Goal: Task Accomplishment & Management: Use online tool/utility

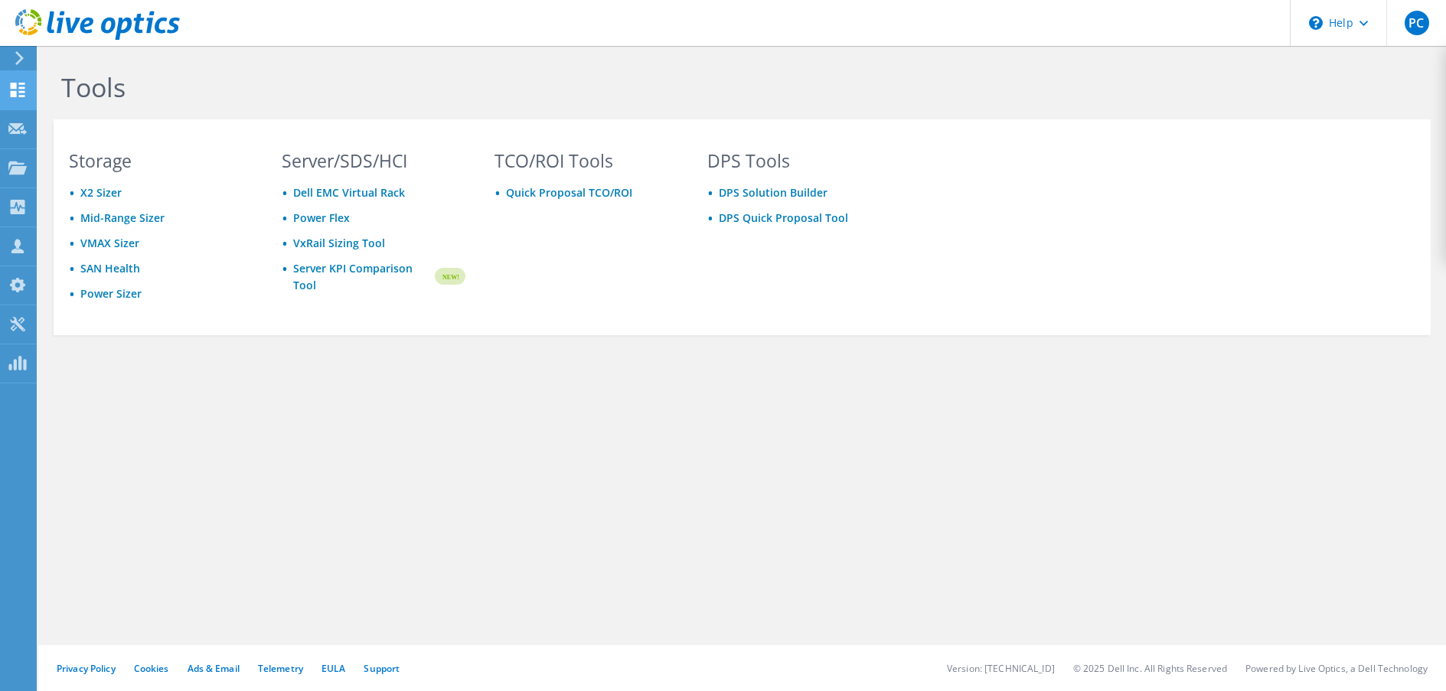
click at [23, 97] on div at bounding box center [17, 91] width 18 height 17
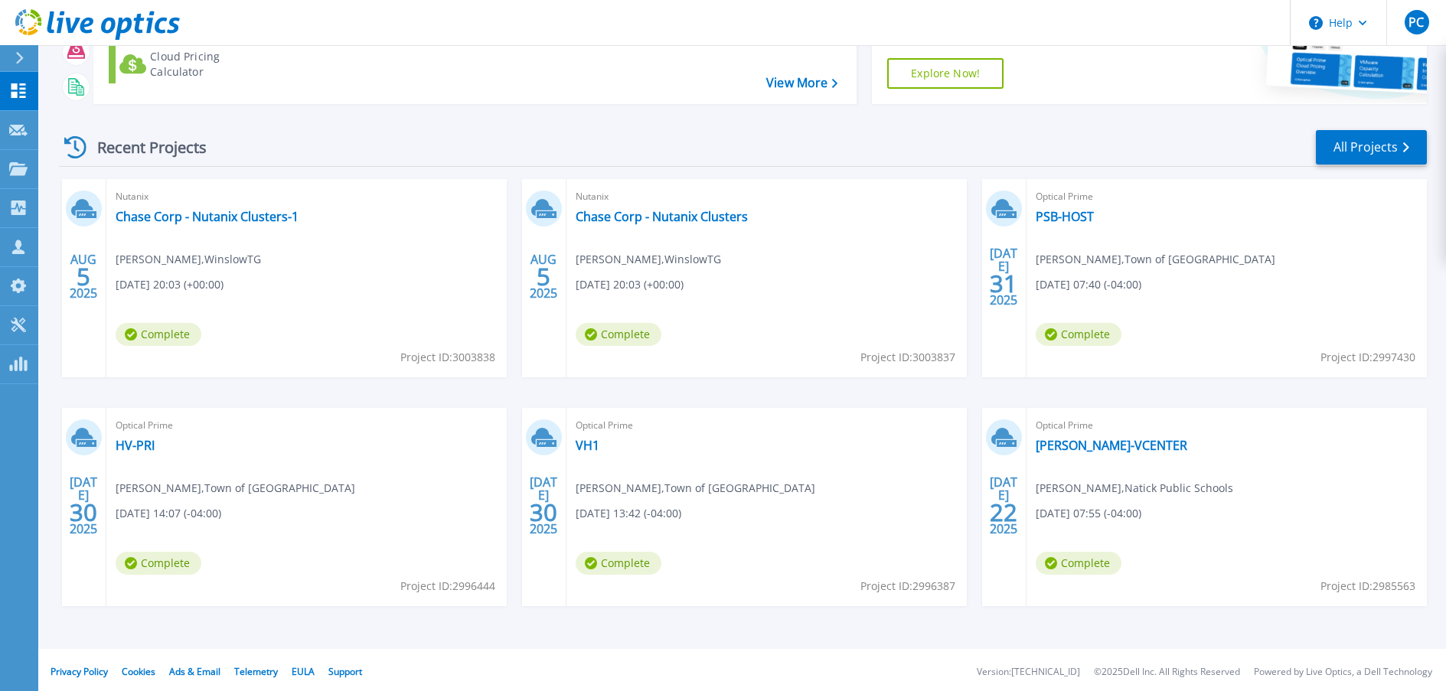
scroll to position [157, 0]
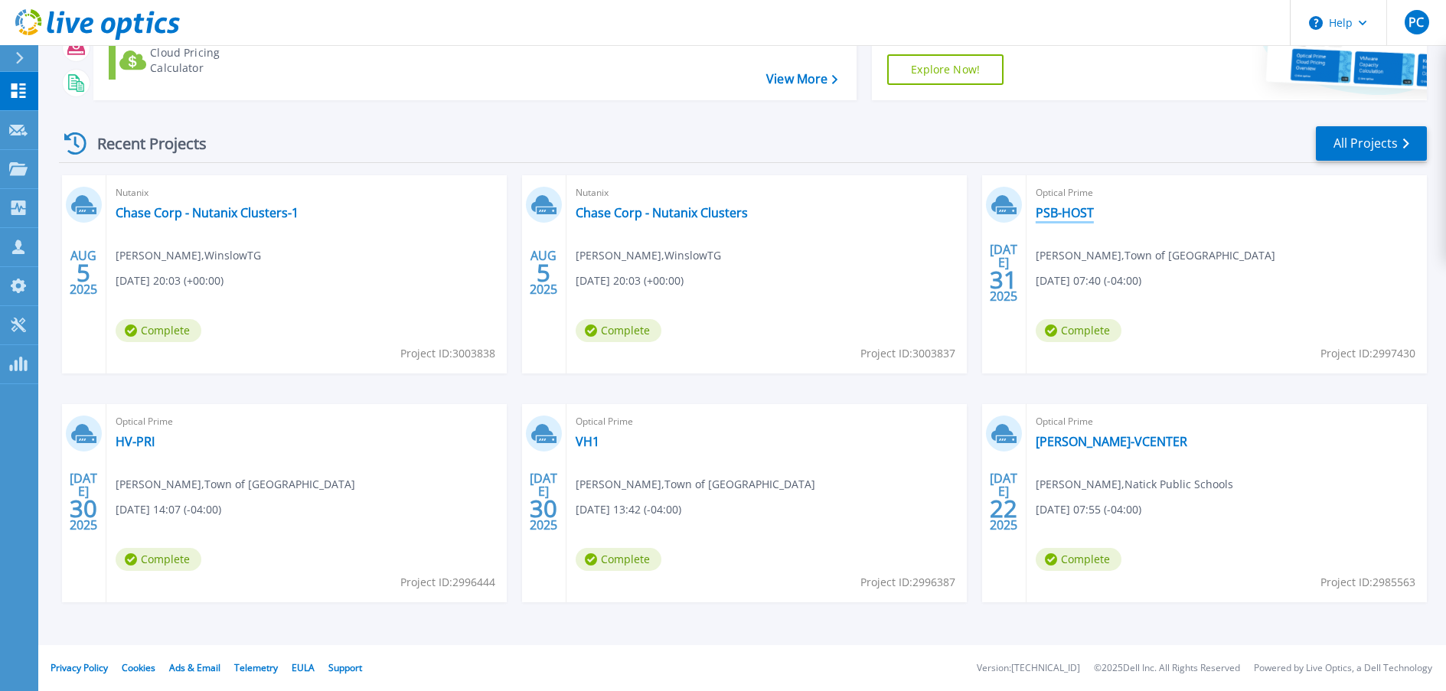
click at [1043, 214] on link "PSB-HOST" at bounding box center [1065, 212] width 58 height 15
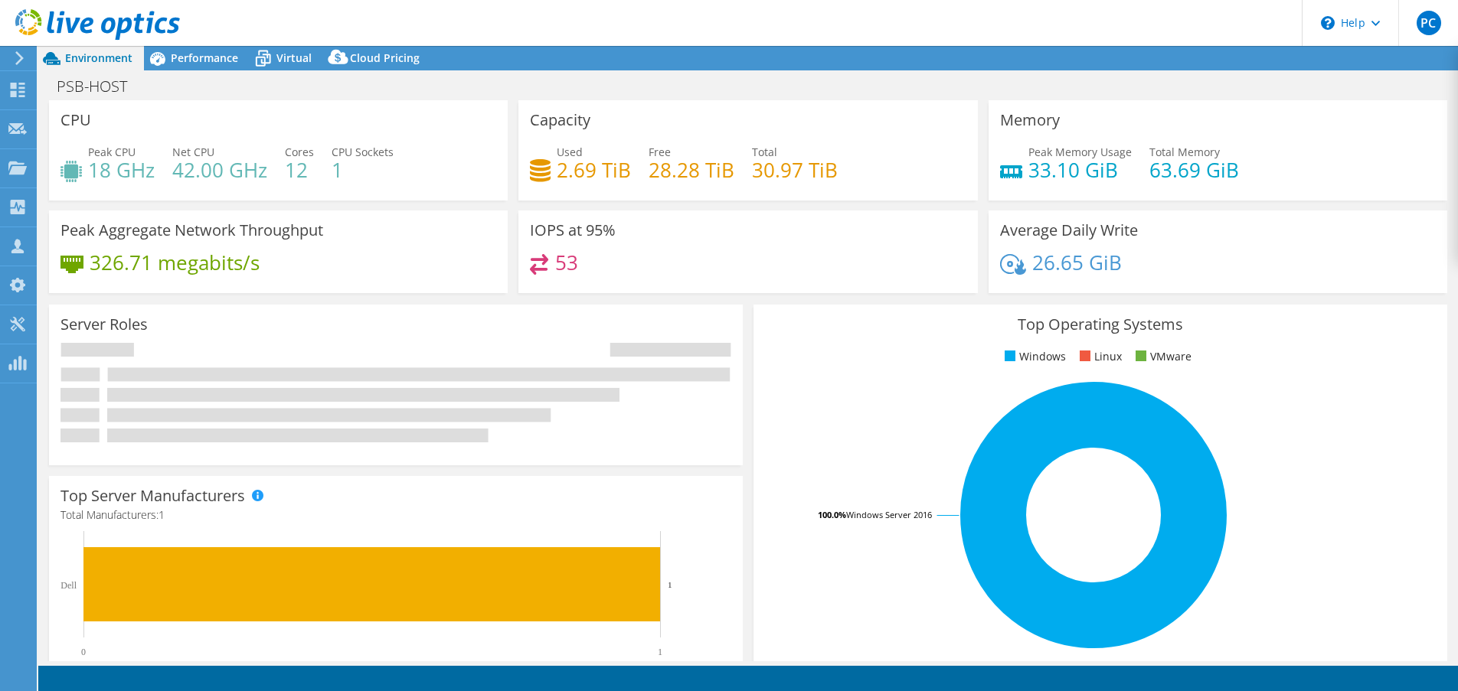
select select "USD"
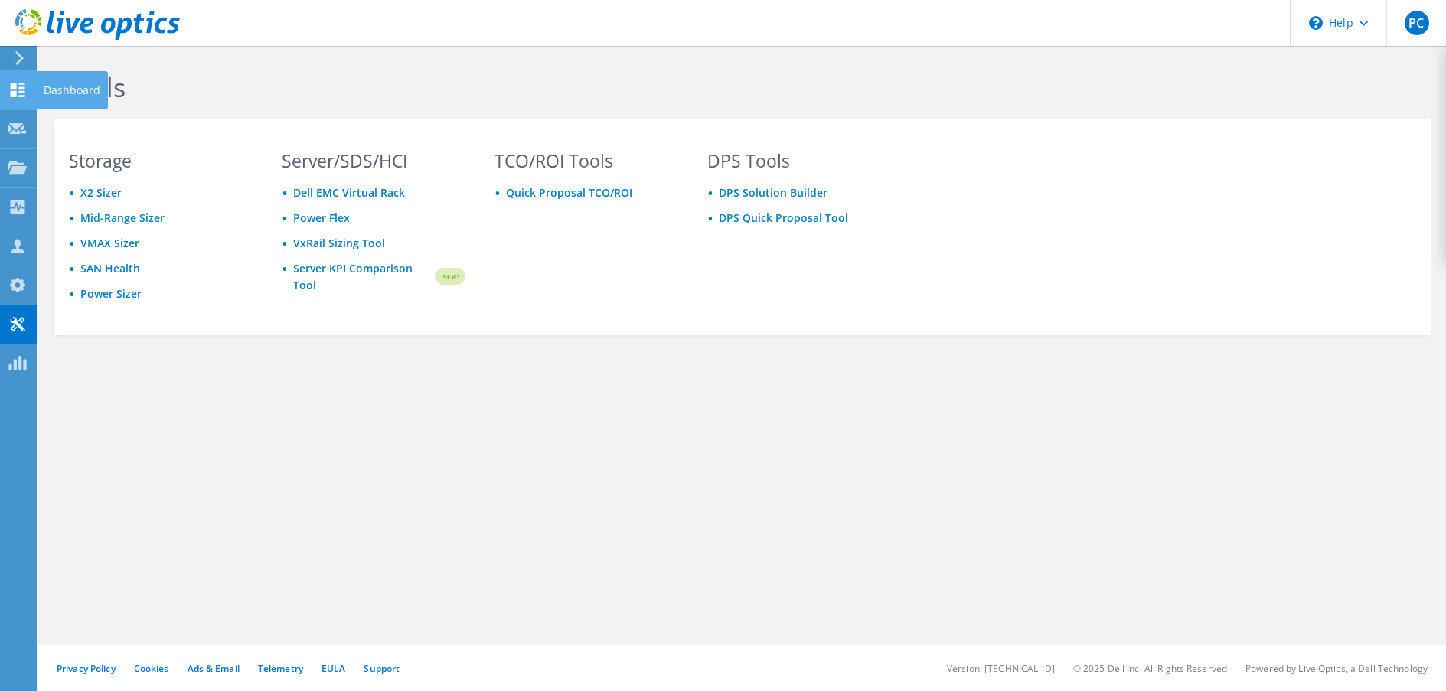
click at [18, 85] on icon at bounding box center [17, 90] width 18 height 15
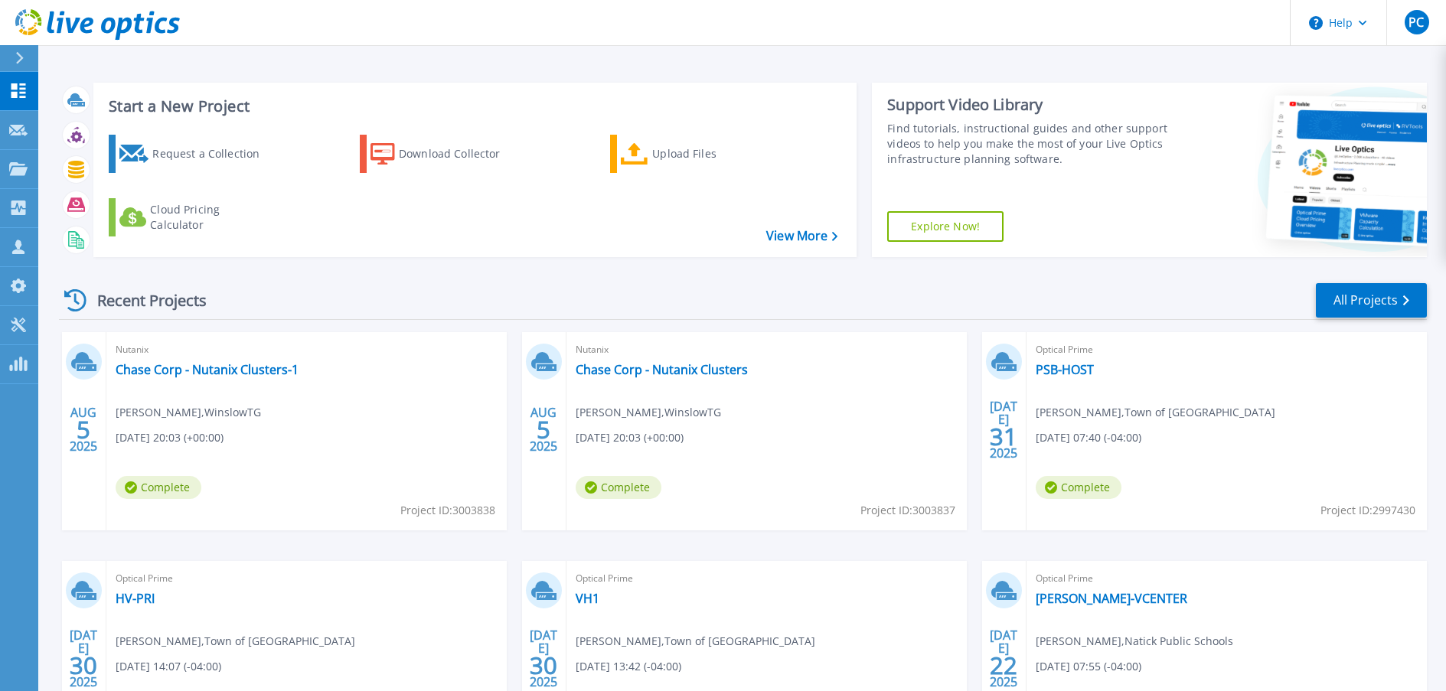
drag, startPoint x: 1104, startPoint y: 412, endPoint x: 1201, endPoint y: 416, distance: 97.3
click at [1201, 416] on div "Optical Prime PSB-HOST Paul Everett , Town of Skowhegan 07/31/2025, 07:40 (-04:…" at bounding box center [1227, 431] width 400 height 198
click at [261, 415] on span "[PERSON_NAME] , Town of [GEOGRAPHIC_DATA]" at bounding box center [188, 412] width 145 height 17
drag, startPoint x: 1105, startPoint y: 416, endPoint x: 1198, endPoint y: 414, distance: 92.7
click at [261, 414] on span "Paul Everett , Town of Skowhegan" at bounding box center [188, 412] width 145 height 17
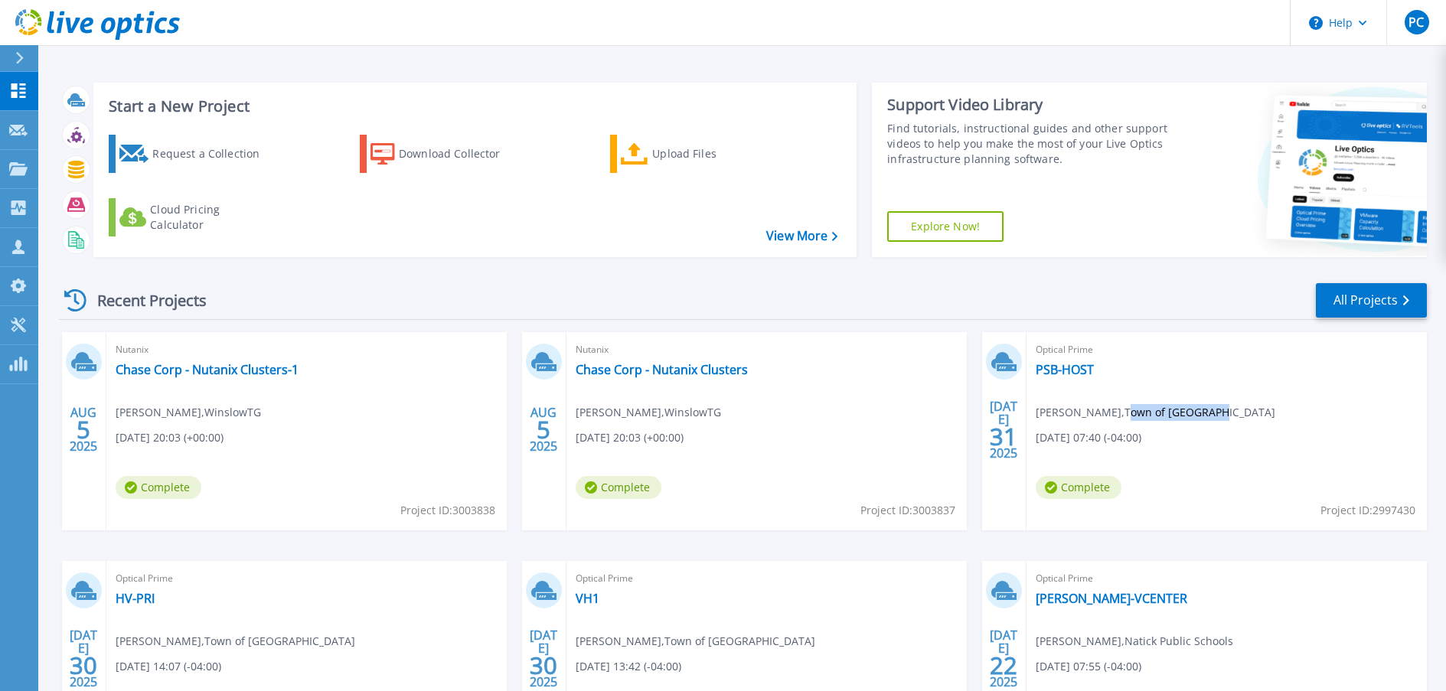
copy span "own of Skowhegan"
click at [1047, 367] on link "PSB-HOST" at bounding box center [1065, 369] width 58 height 15
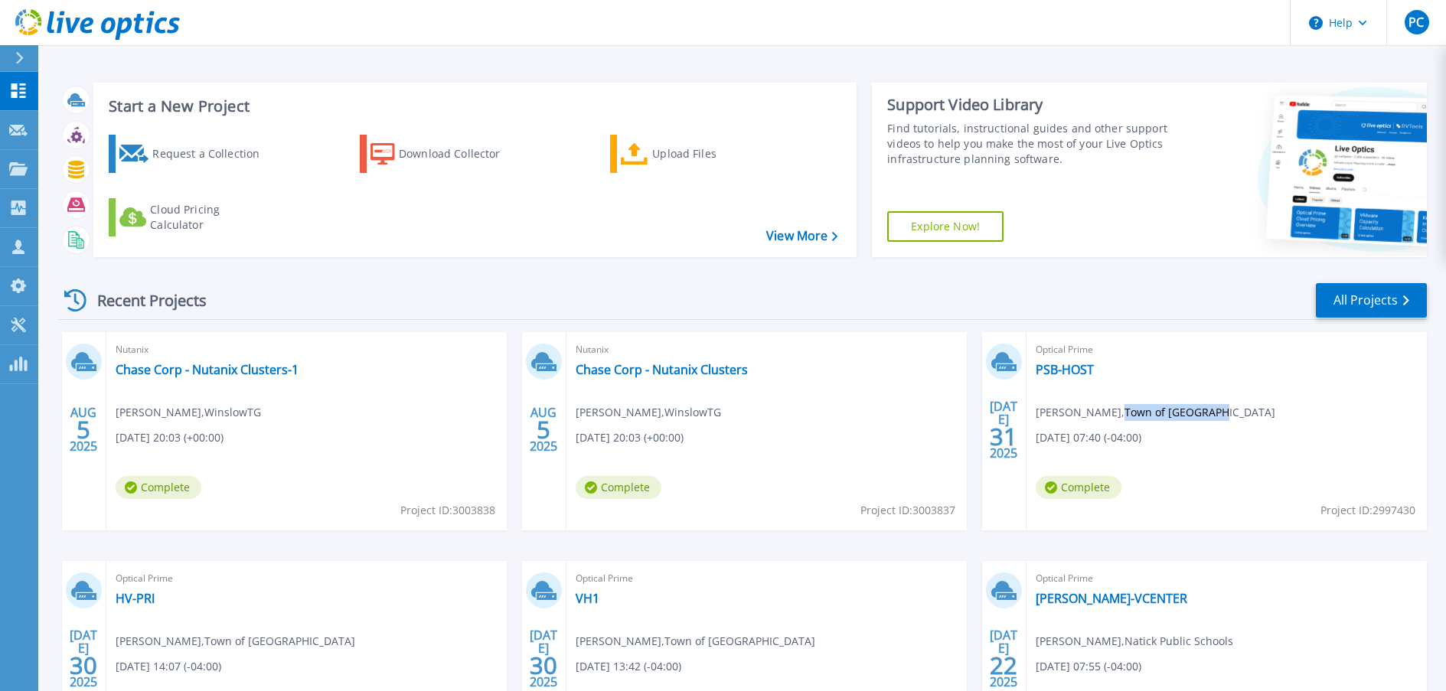
drag, startPoint x: 1101, startPoint y: 413, endPoint x: 1199, endPoint y: 418, distance: 98.1
click at [261, 418] on span "Paul Everett , Town of Skowhegan" at bounding box center [188, 412] width 145 height 17
copy span "Town of Skowhegan"
